Goal: Download file/media

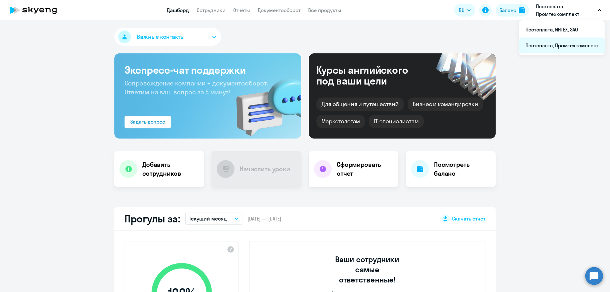
click at [556, 48] on li "Постоплата, Промтехкомплект" at bounding box center [561, 45] width 85 height 16
click at [271, 12] on link "Документооборот" at bounding box center [279, 10] width 43 height 6
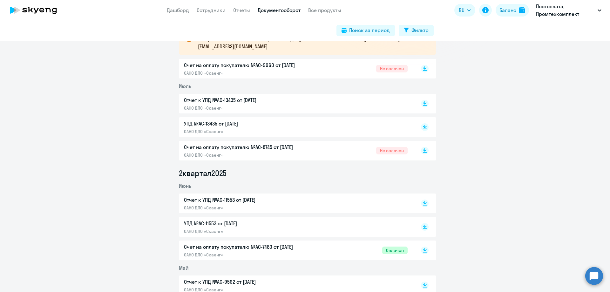
scroll to position [95, 0]
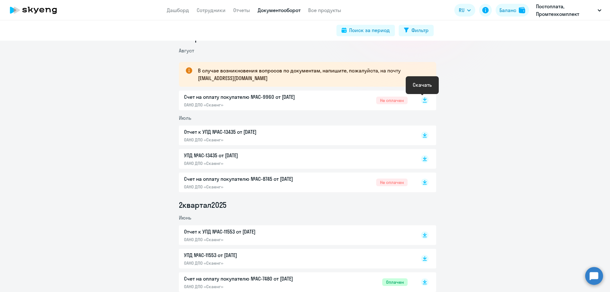
click at [424, 101] on rect at bounding box center [425, 101] width 8 height 8
click at [423, 182] on icon at bounding box center [425, 181] width 4 height 3
